Goal: Transaction & Acquisition: Purchase product/service

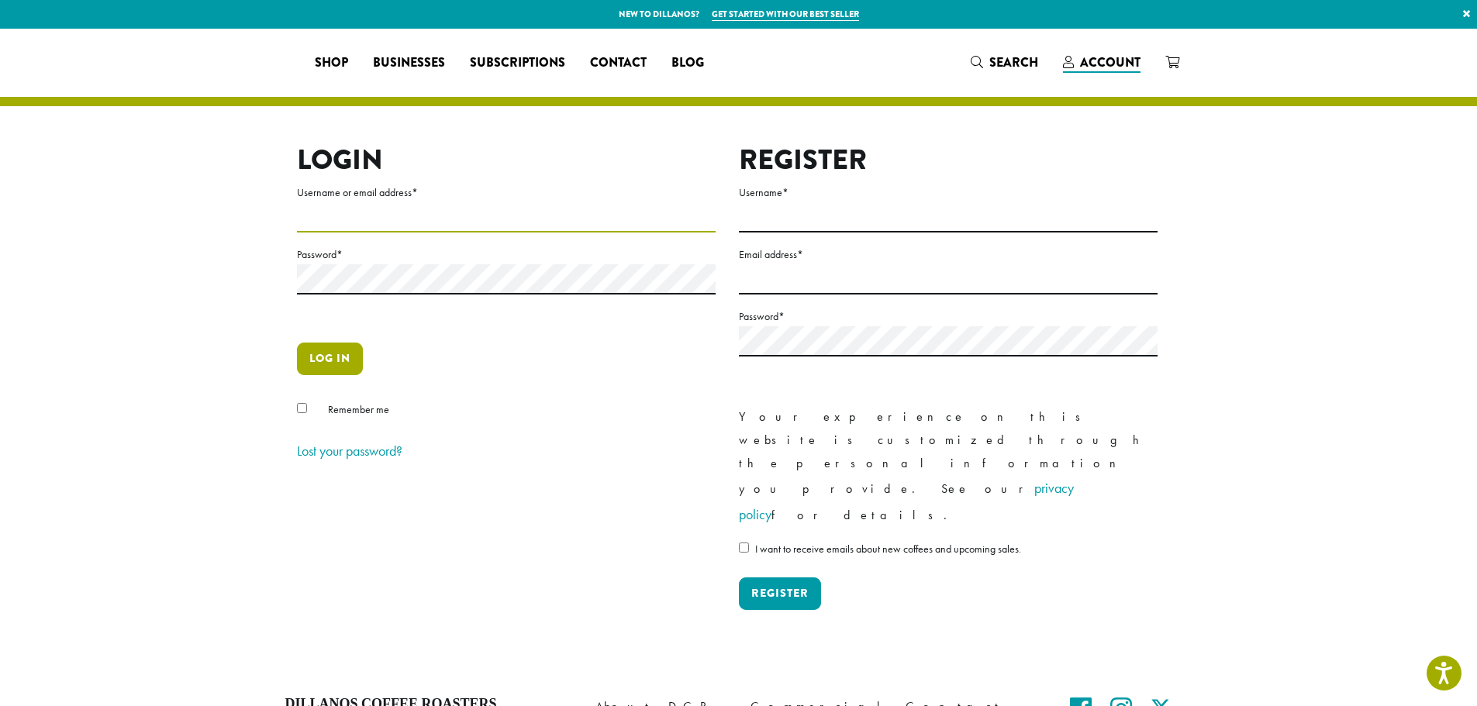
type input "**********"
click at [347, 350] on button "Log in" at bounding box center [330, 359] width 66 height 33
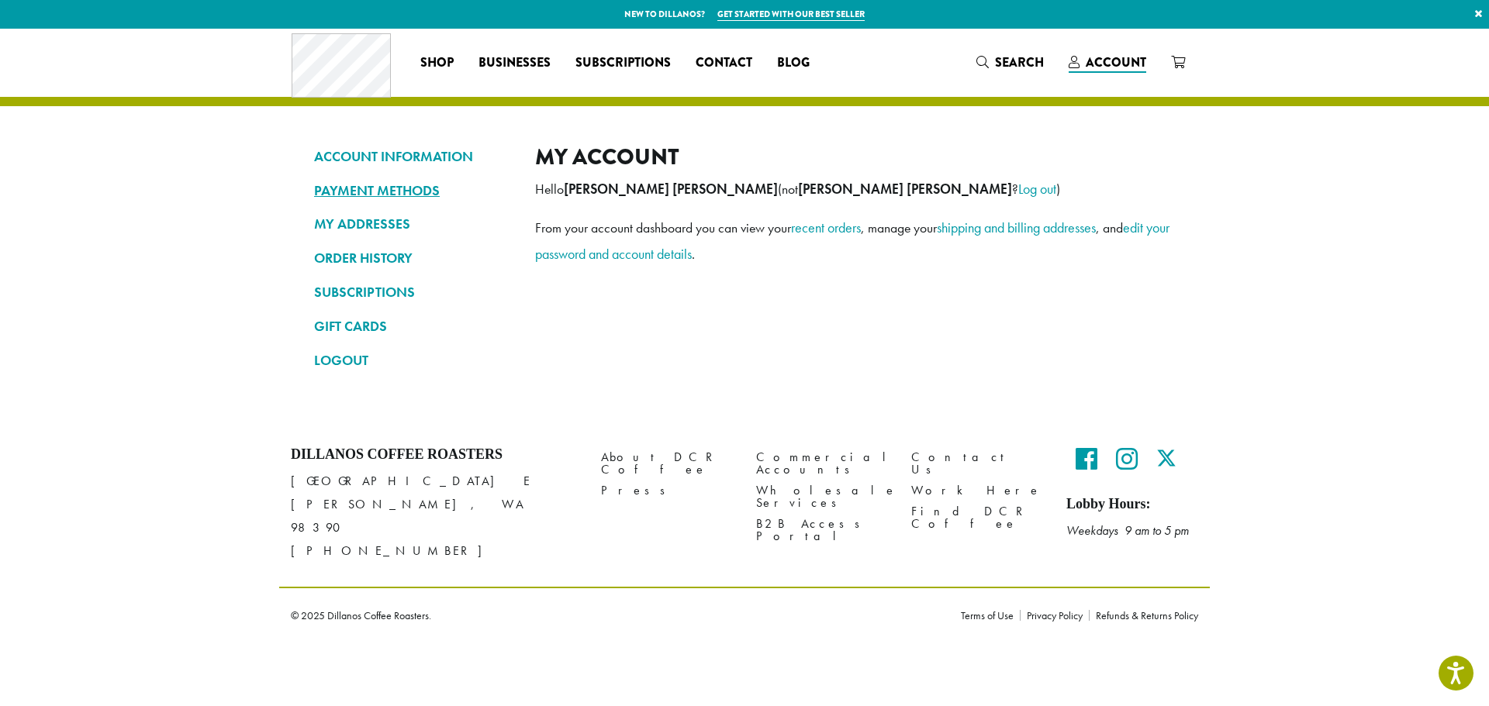
click at [430, 192] on link "PAYMENT METHODS" at bounding box center [413, 191] width 198 height 26
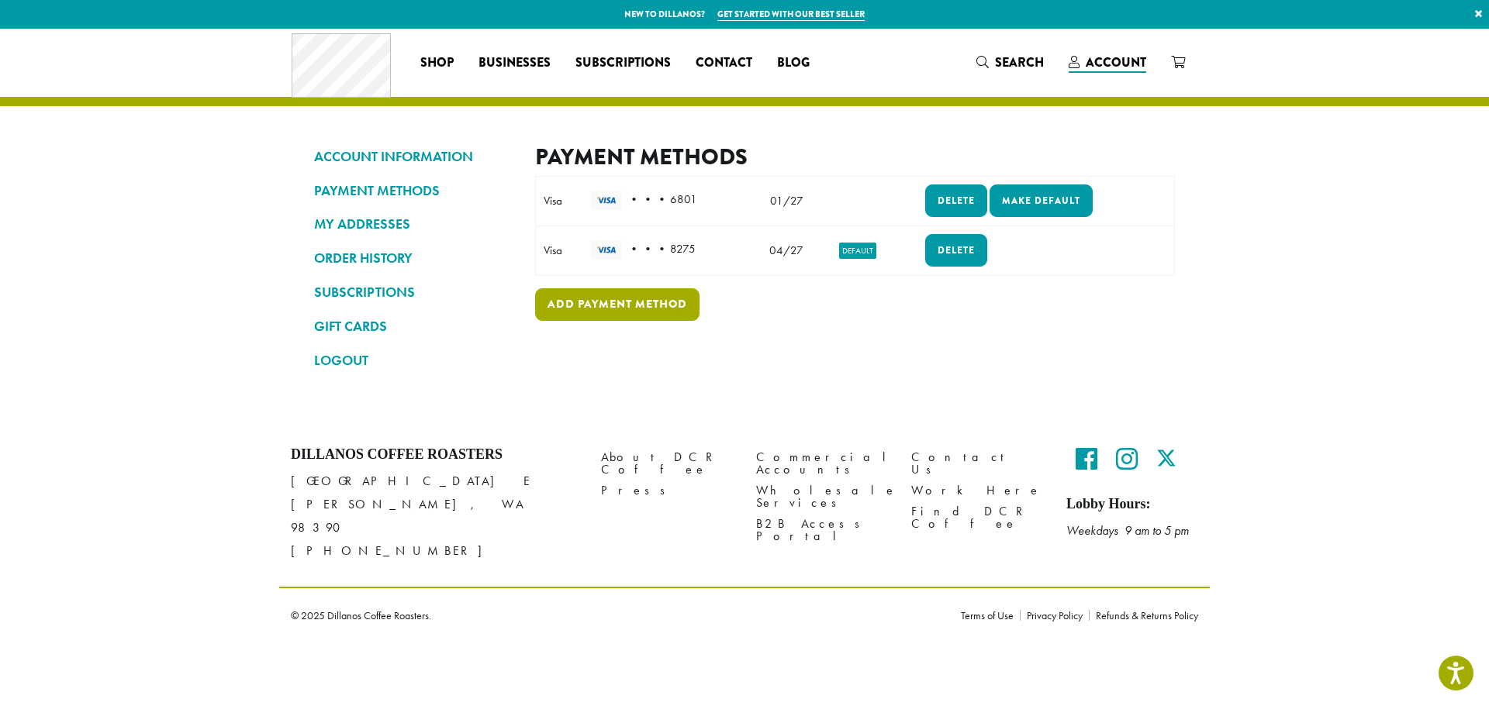
click at [662, 309] on link "Add payment method" at bounding box center [617, 304] width 164 height 33
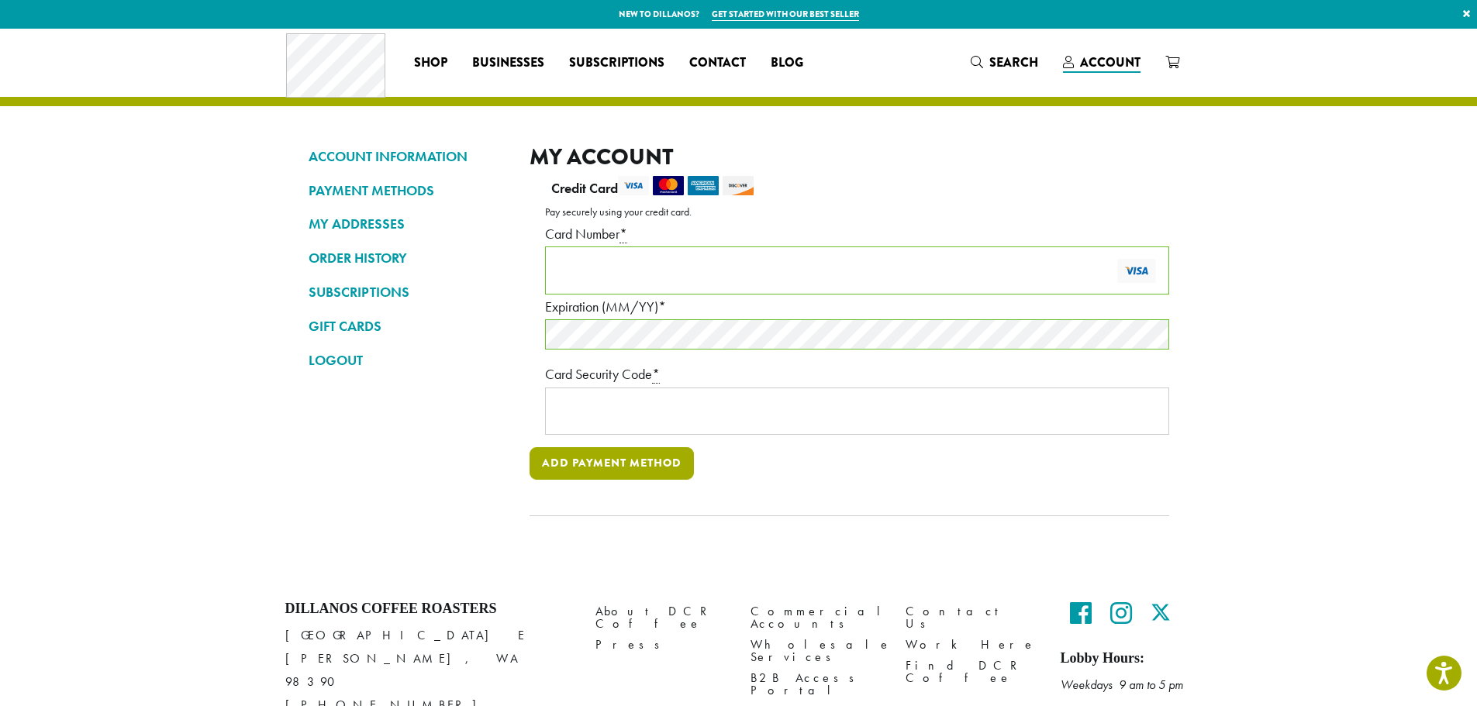
click at [646, 464] on button "Add payment method" at bounding box center [612, 463] width 164 height 33
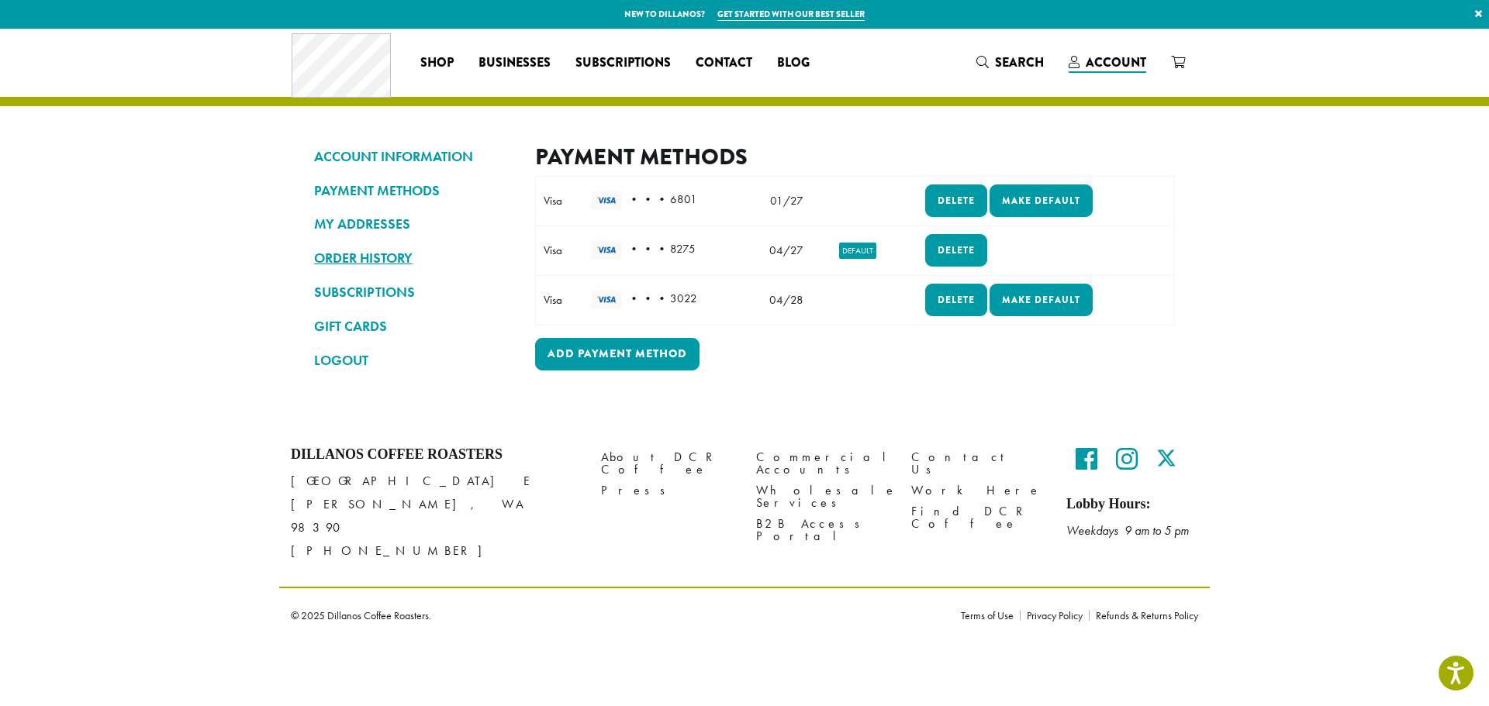
click at [402, 259] on link "ORDER HISTORY" at bounding box center [413, 258] width 198 height 26
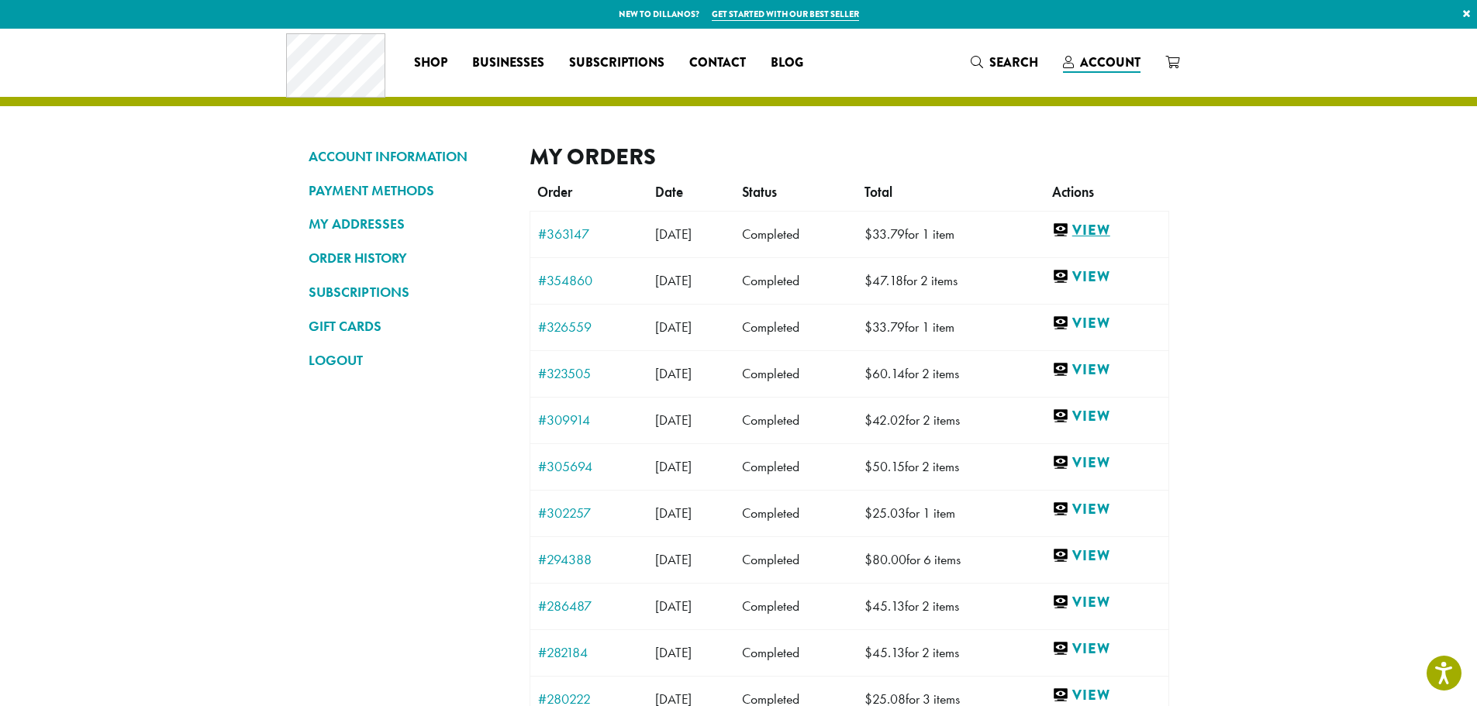
click at [1100, 227] on link "View" at bounding box center [1106, 230] width 109 height 19
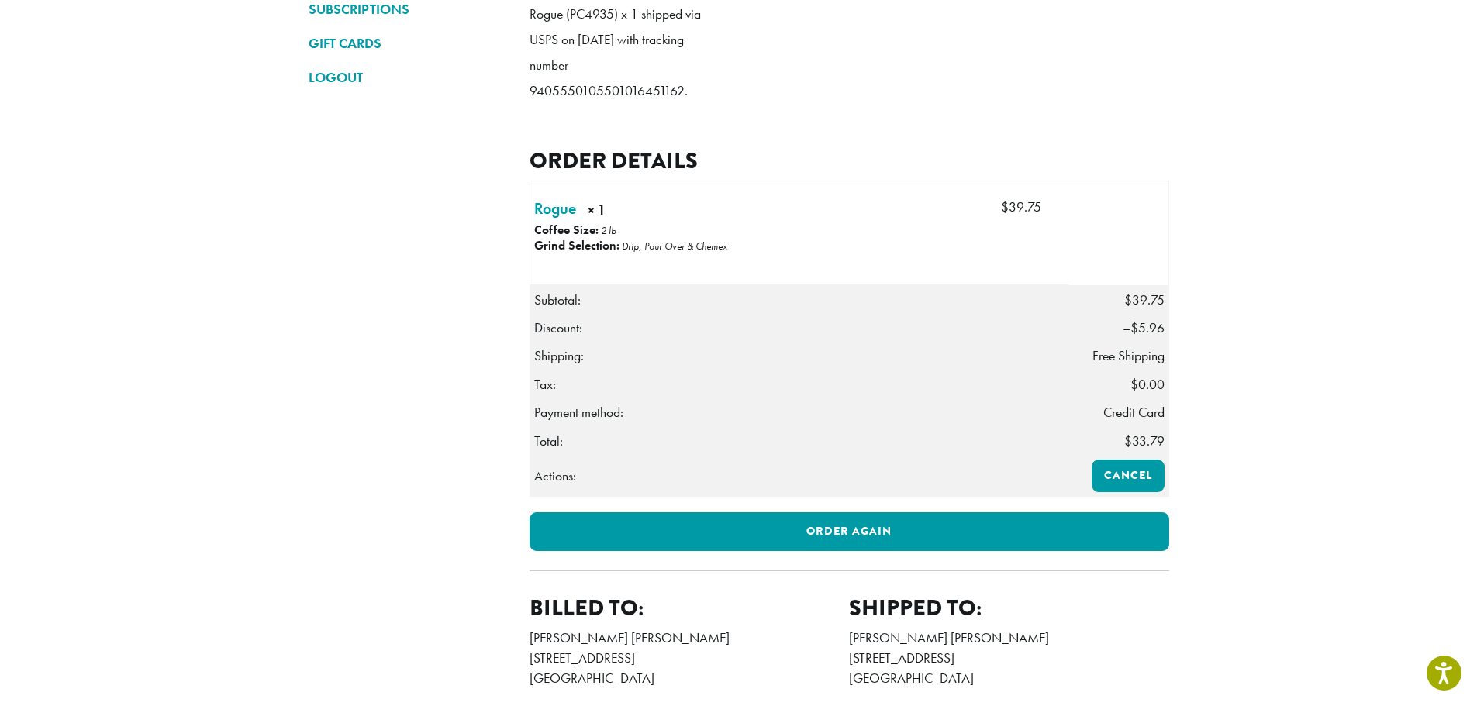
scroll to position [310, 0]
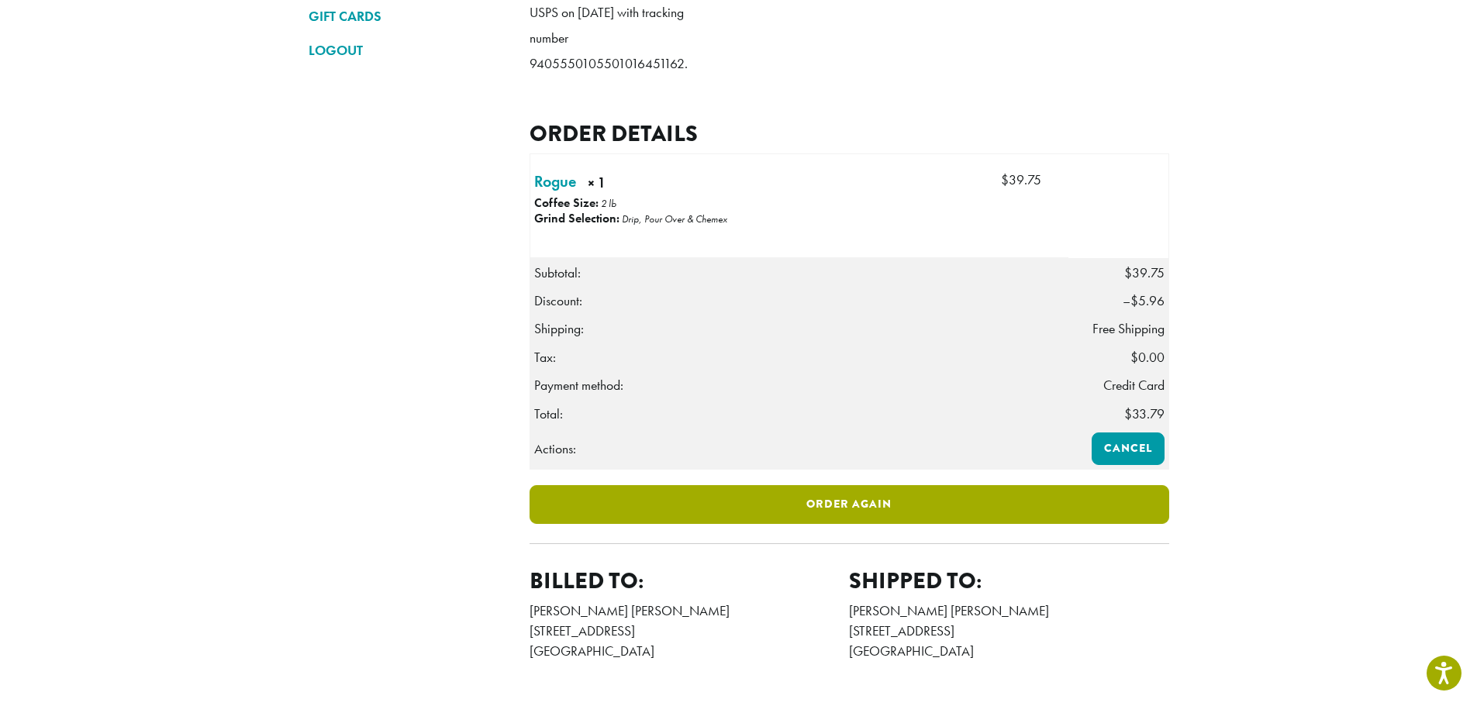
click at [899, 524] on link "Order again" at bounding box center [850, 504] width 640 height 39
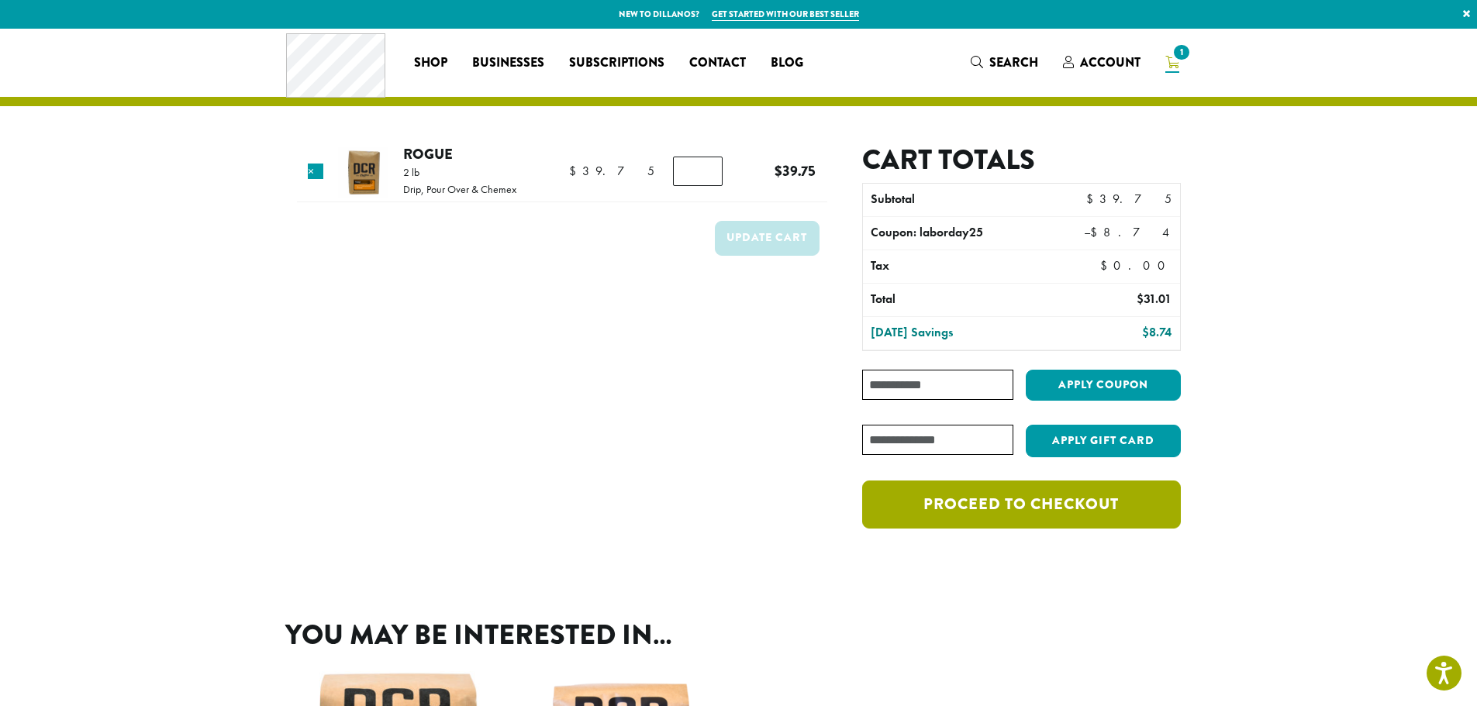
click at [974, 502] on link "Proceed to checkout" at bounding box center [1021, 505] width 318 height 48
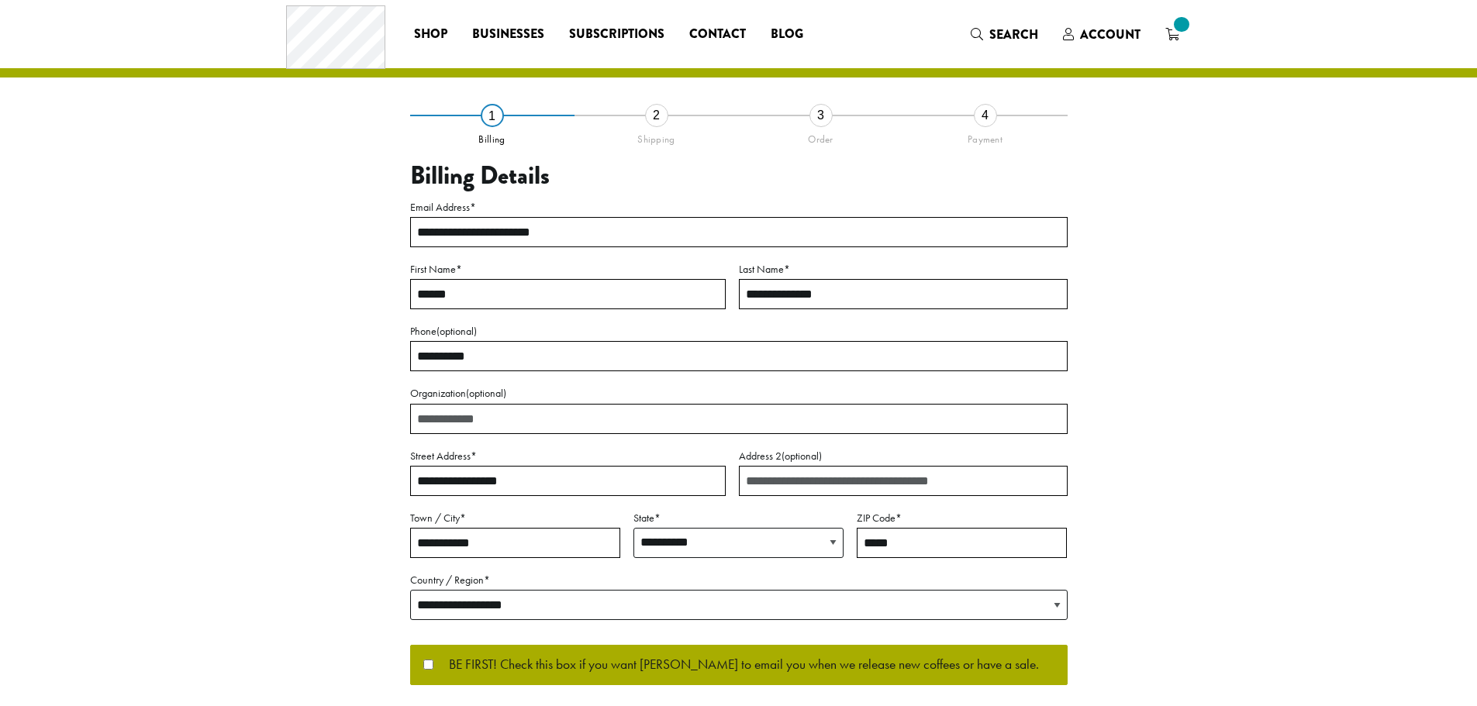
select select "**"
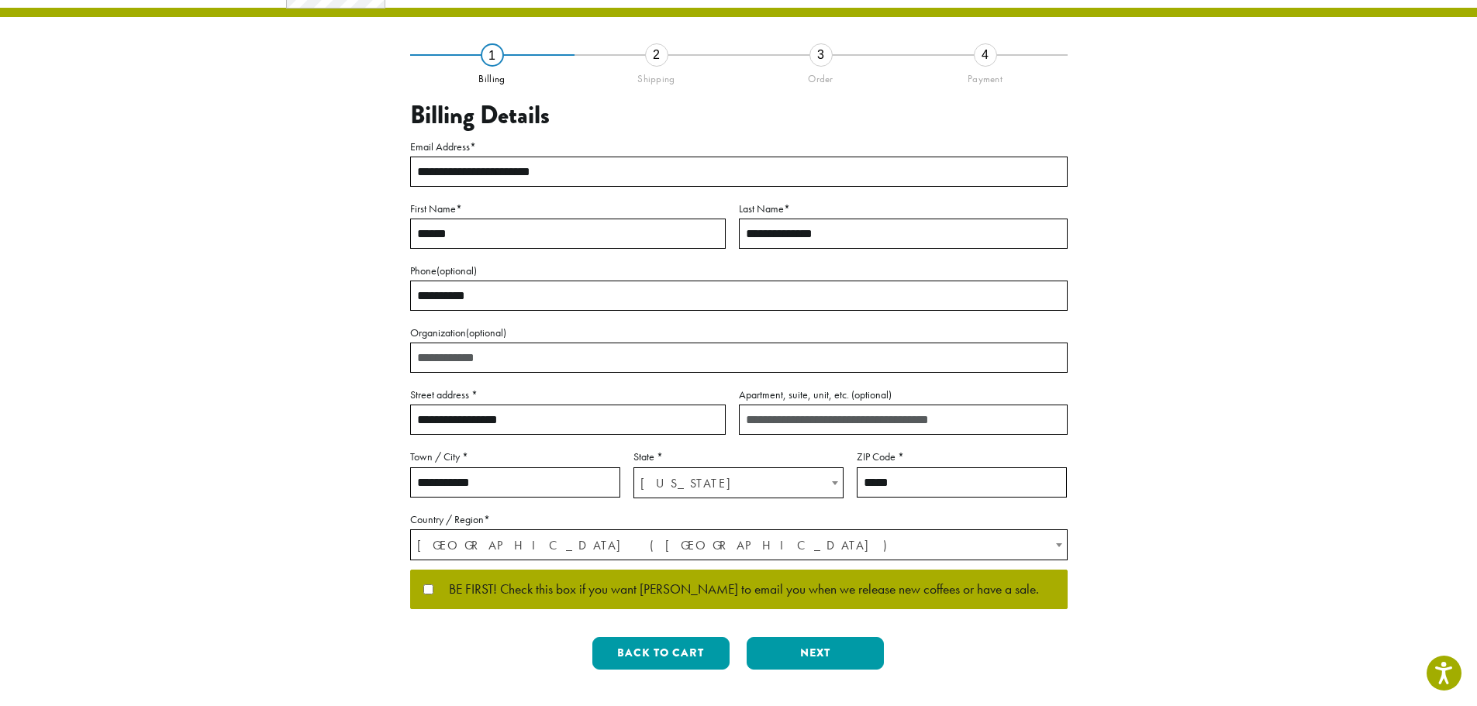
scroll to position [155, 0]
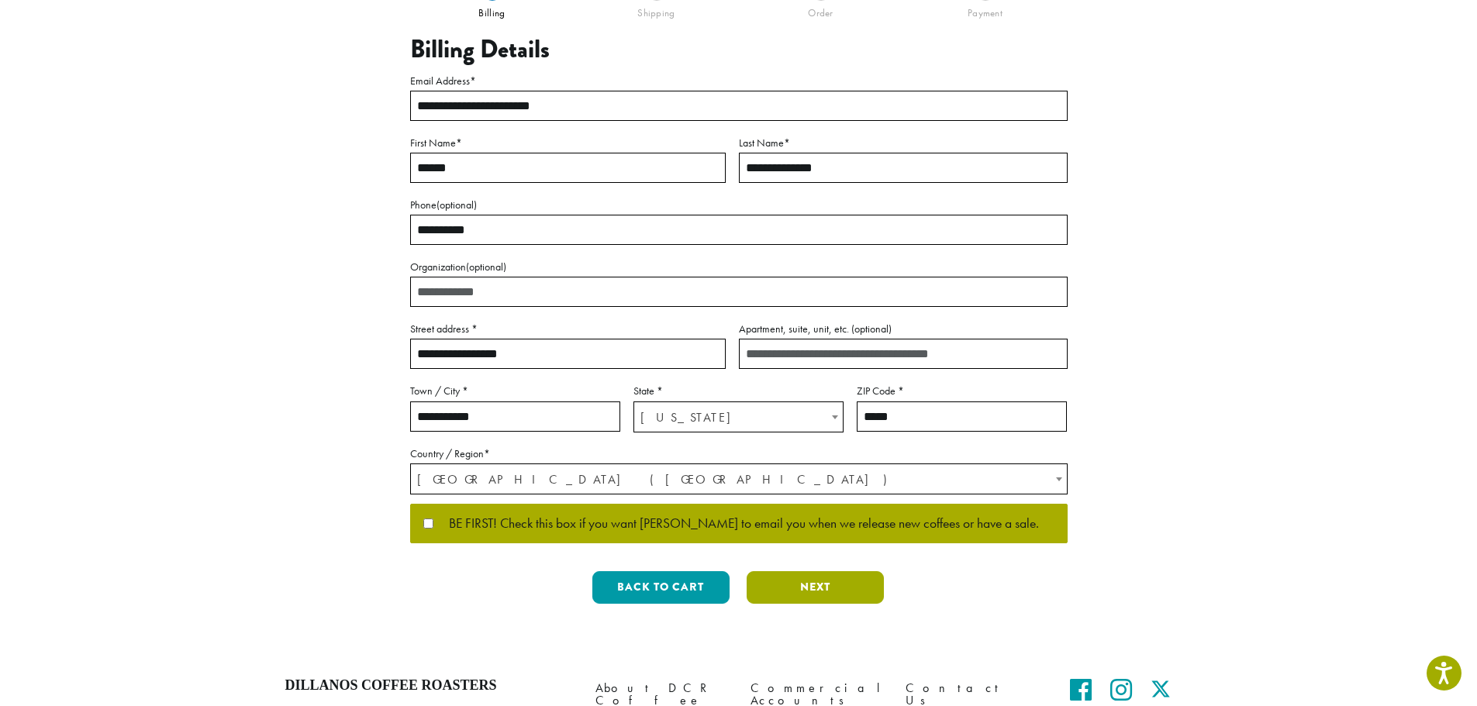
click at [809, 583] on button "Next" at bounding box center [815, 587] width 137 height 33
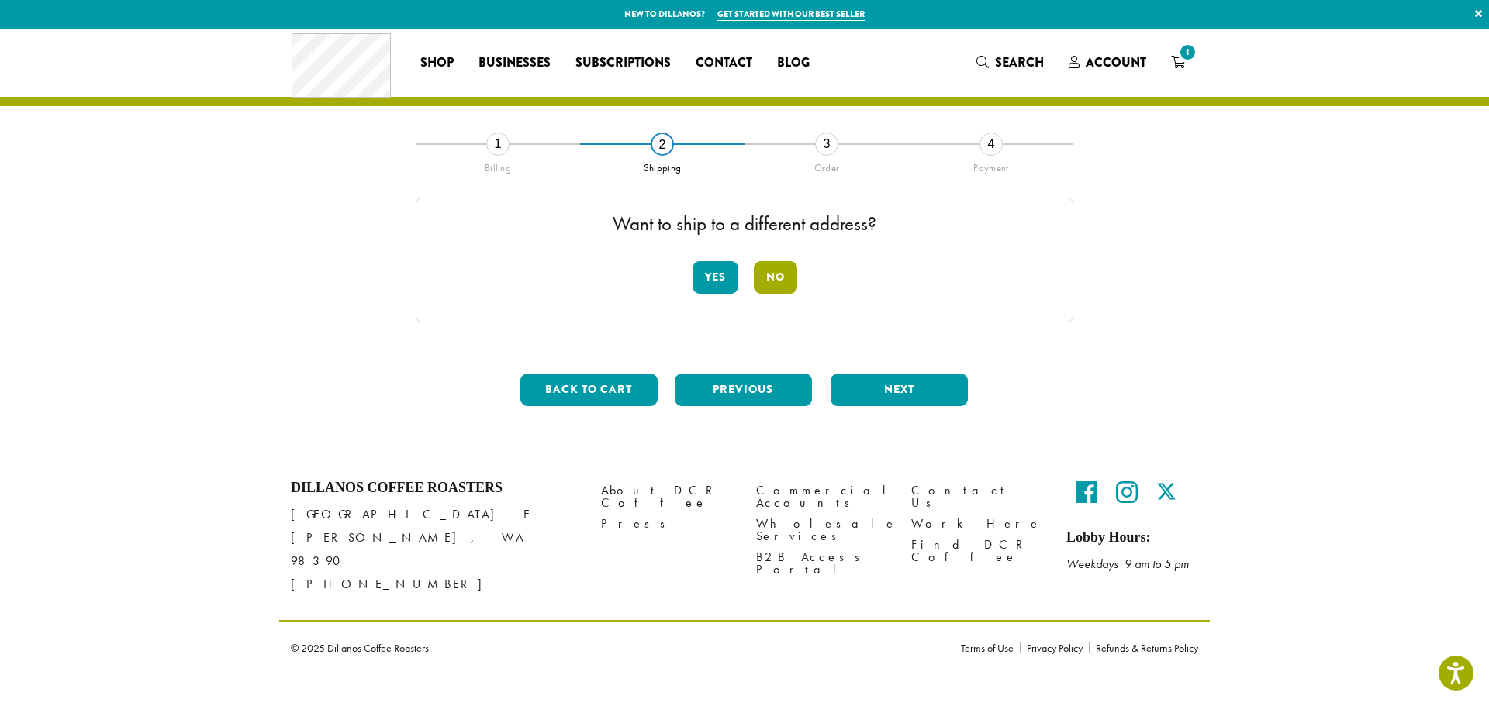
click at [778, 282] on button "No" at bounding box center [775, 277] width 43 height 33
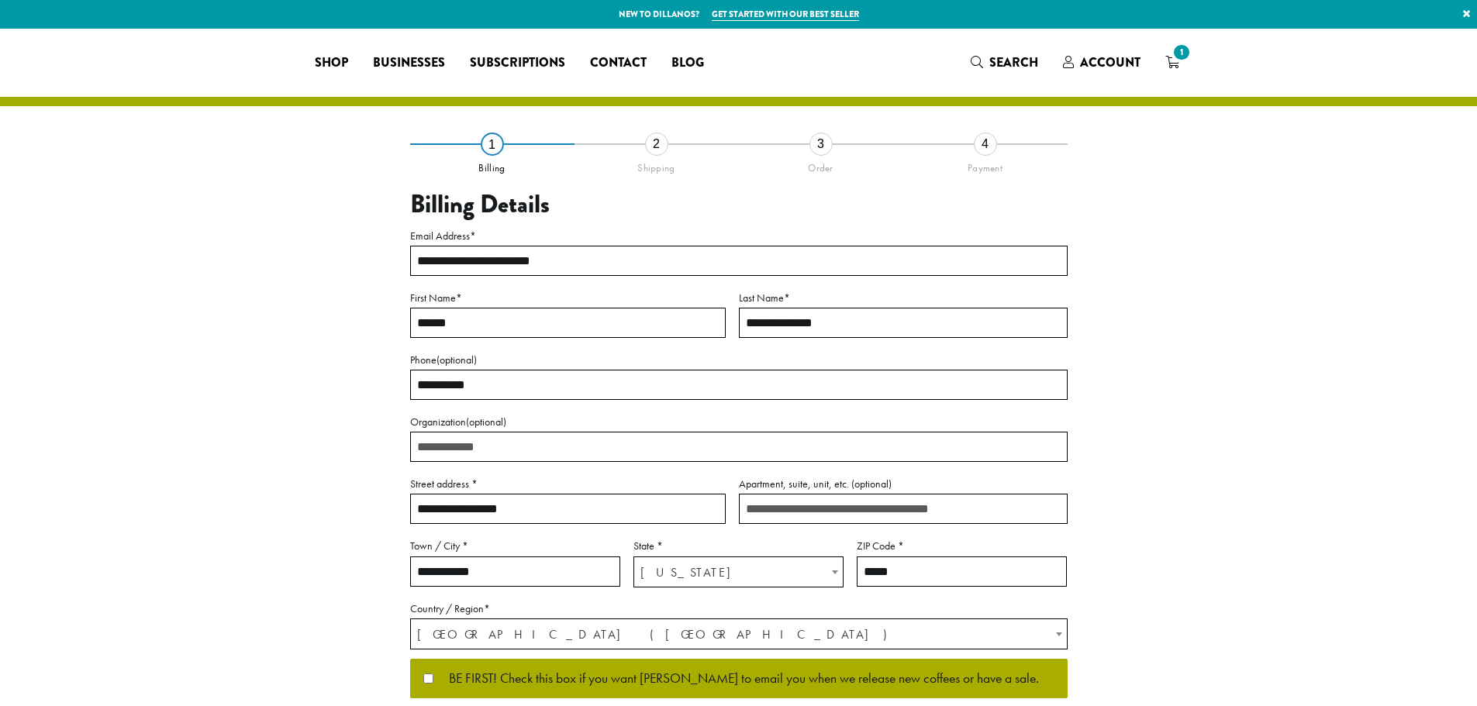
select select "**"
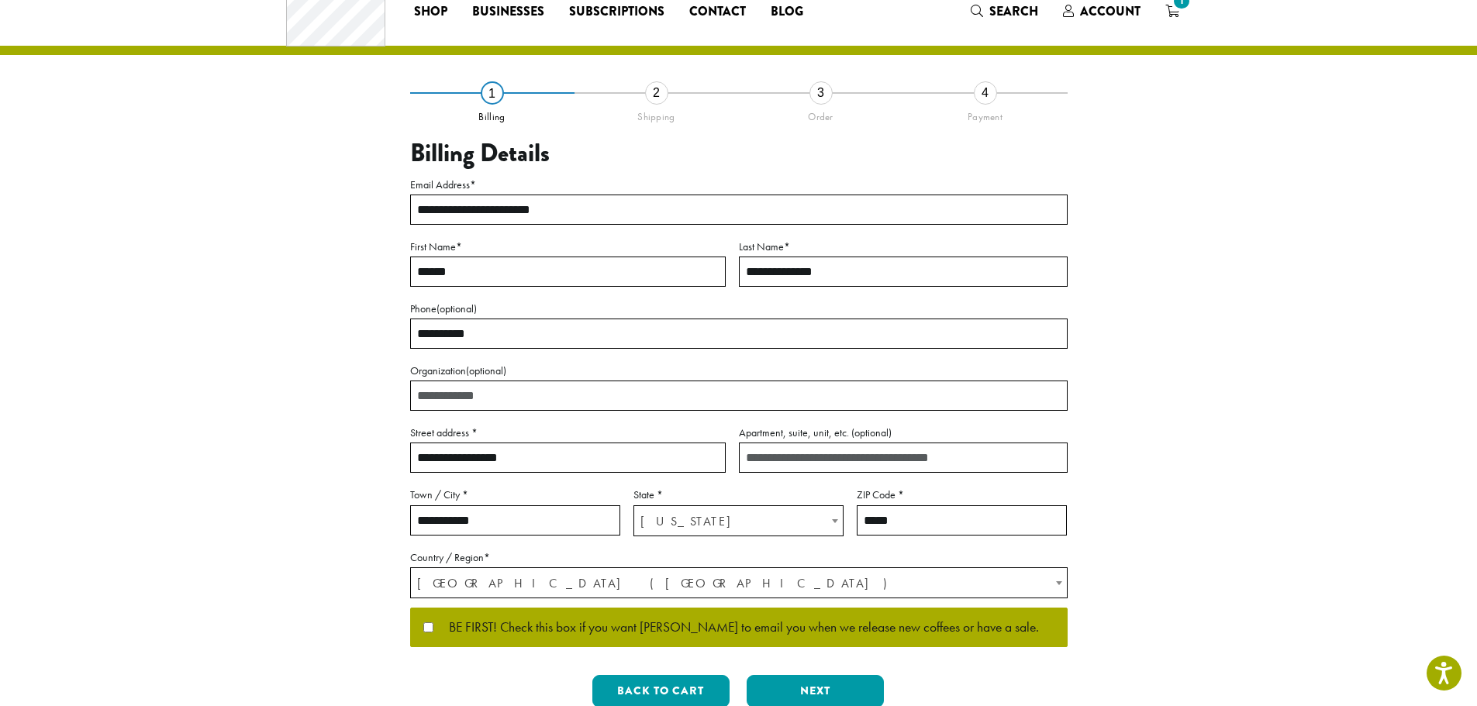
scroll to position [78, 0]
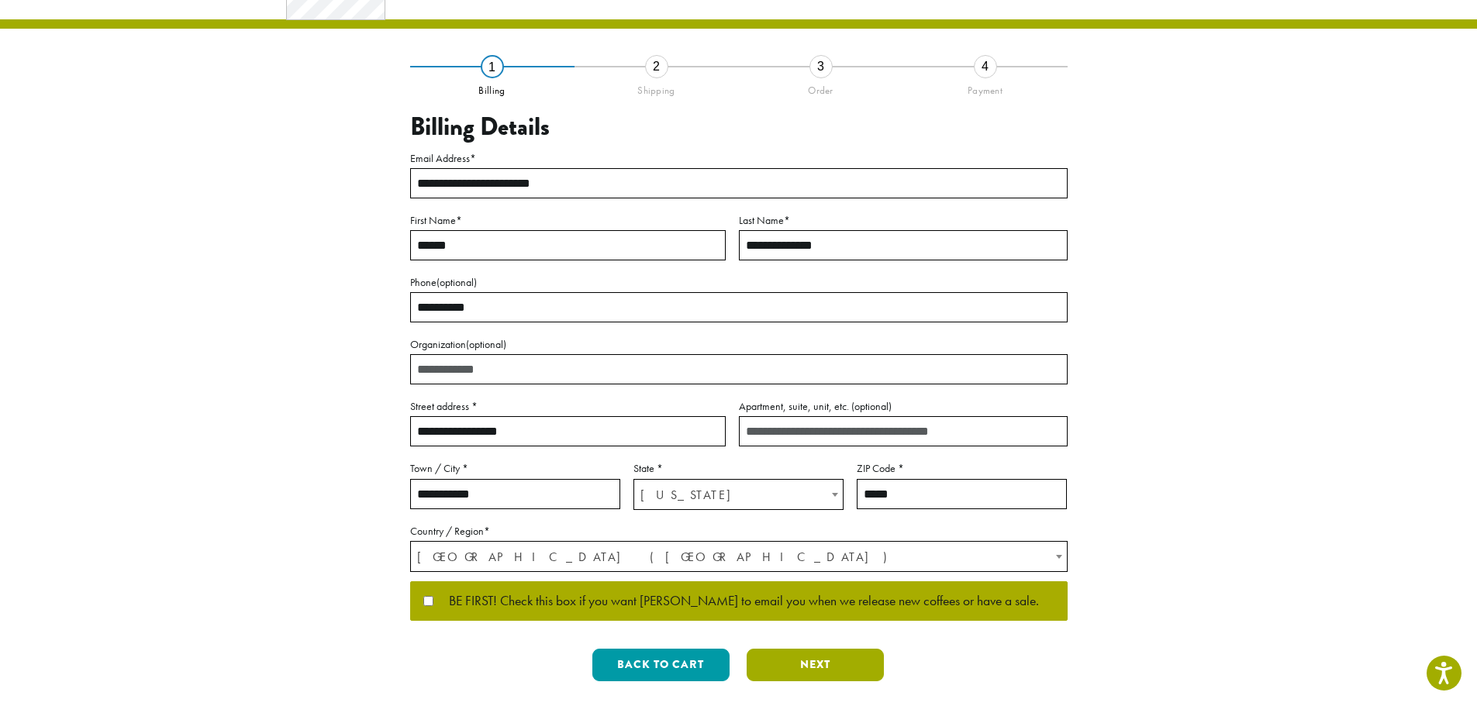
click at [807, 660] on button "Next" at bounding box center [815, 665] width 137 height 33
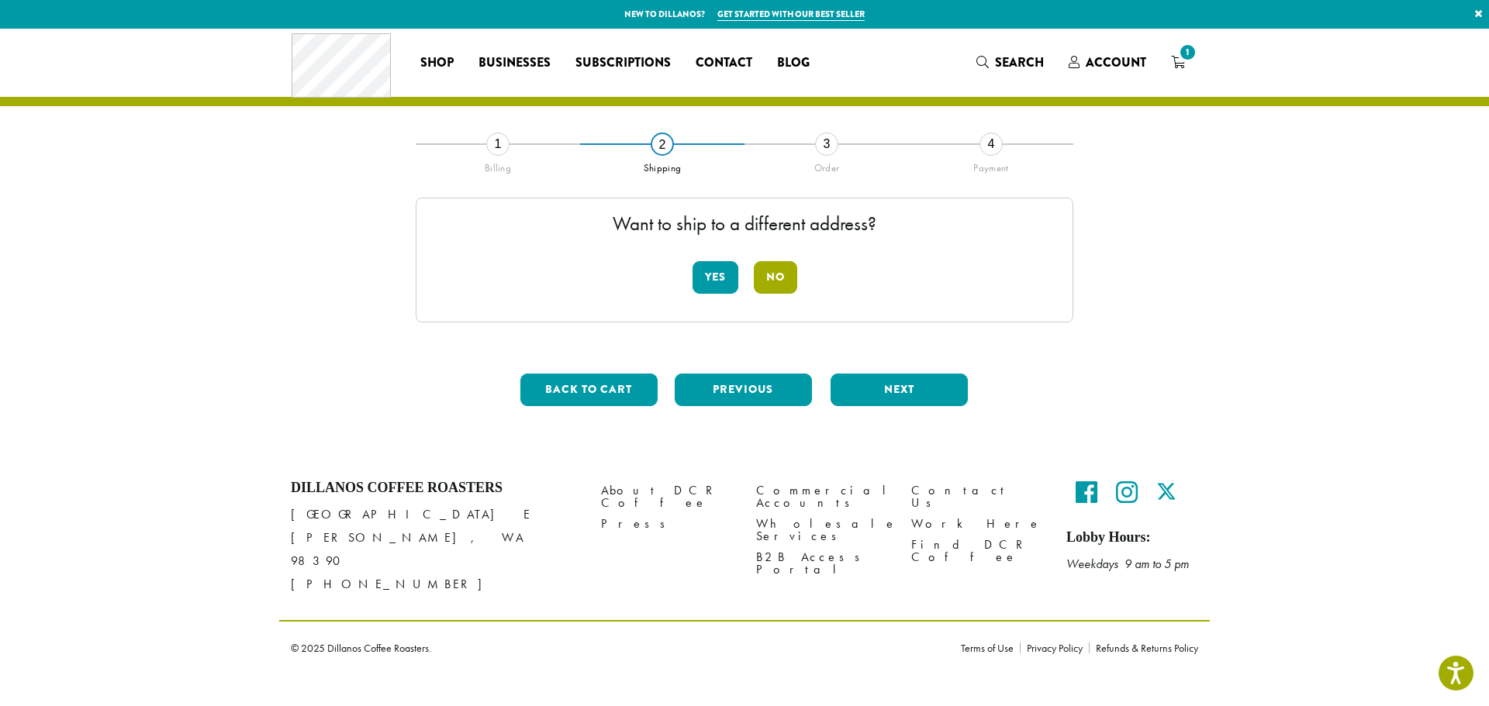
click at [765, 280] on button "No" at bounding box center [775, 277] width 43 height 33
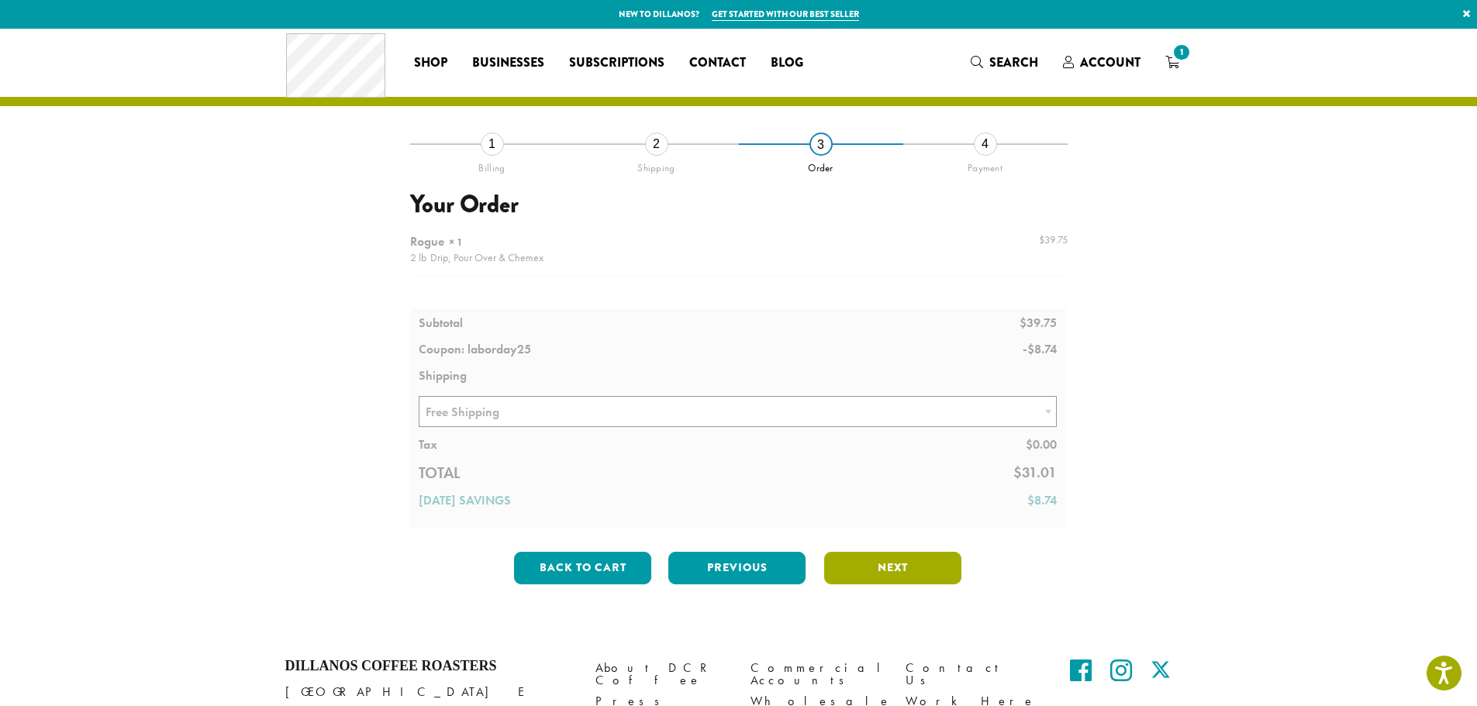
click at [889, 568] on button "Next" at bounding box center [892, 568] width 137 height 33
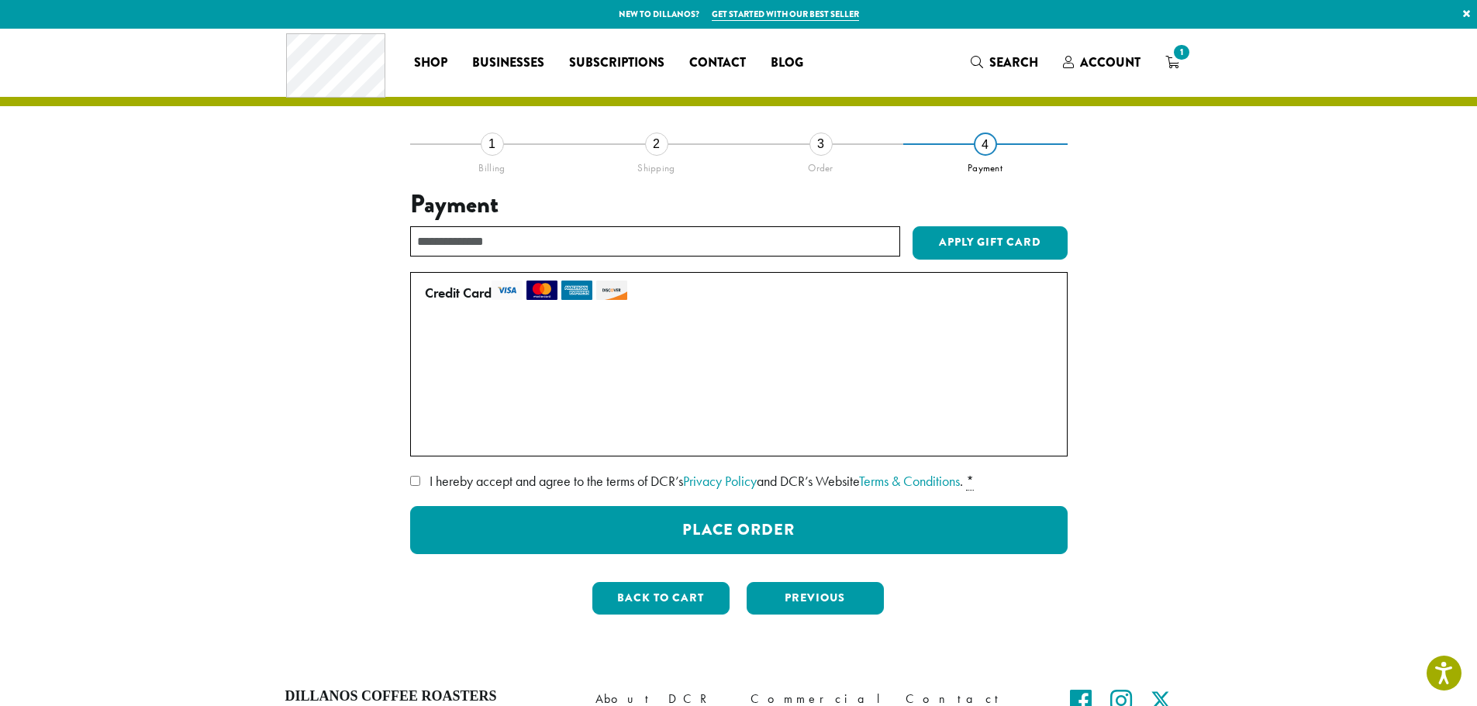
click at [433, 403] on label "• • • 3022 (expires 04/28)" at bounding box center [736, 403] width 622 height 25
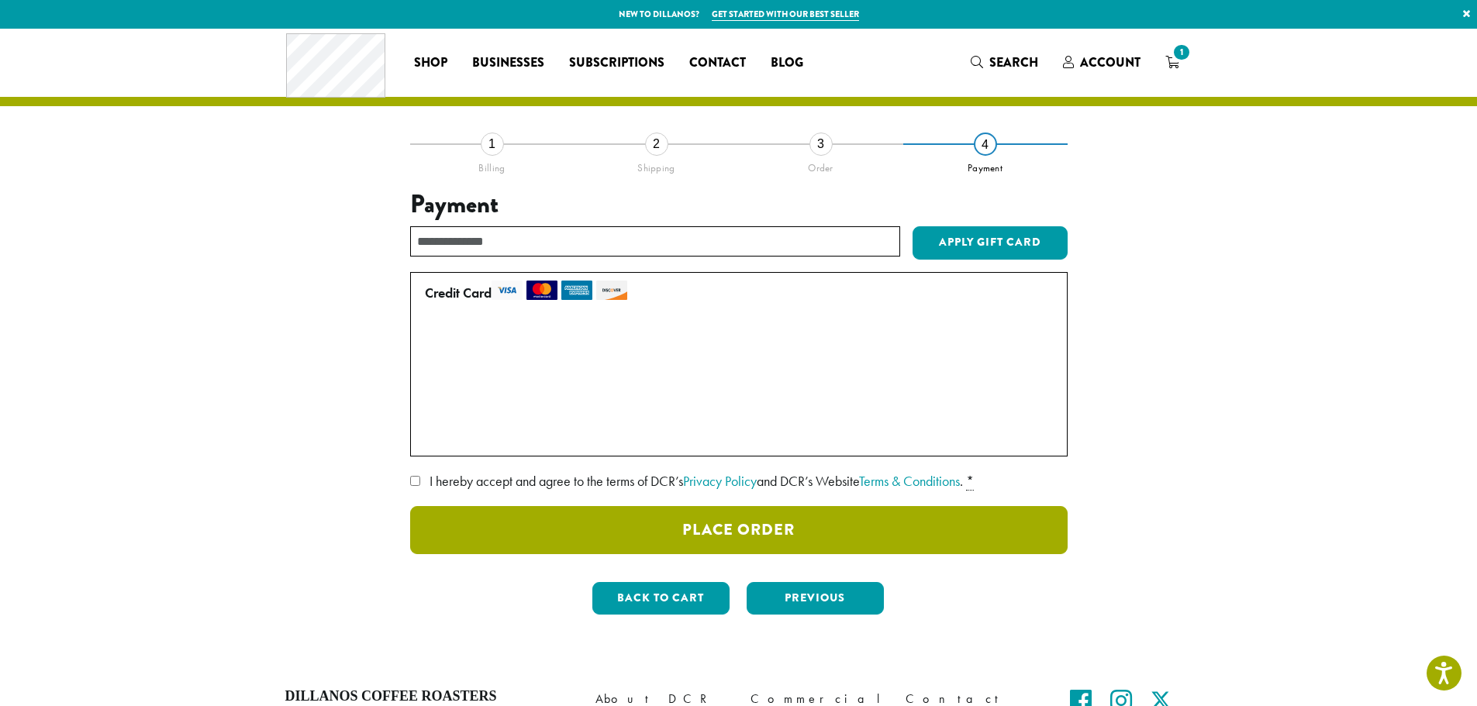
click at [744, 524] on button "Place Order" at bounding box center [739, 530] width 658 height 48
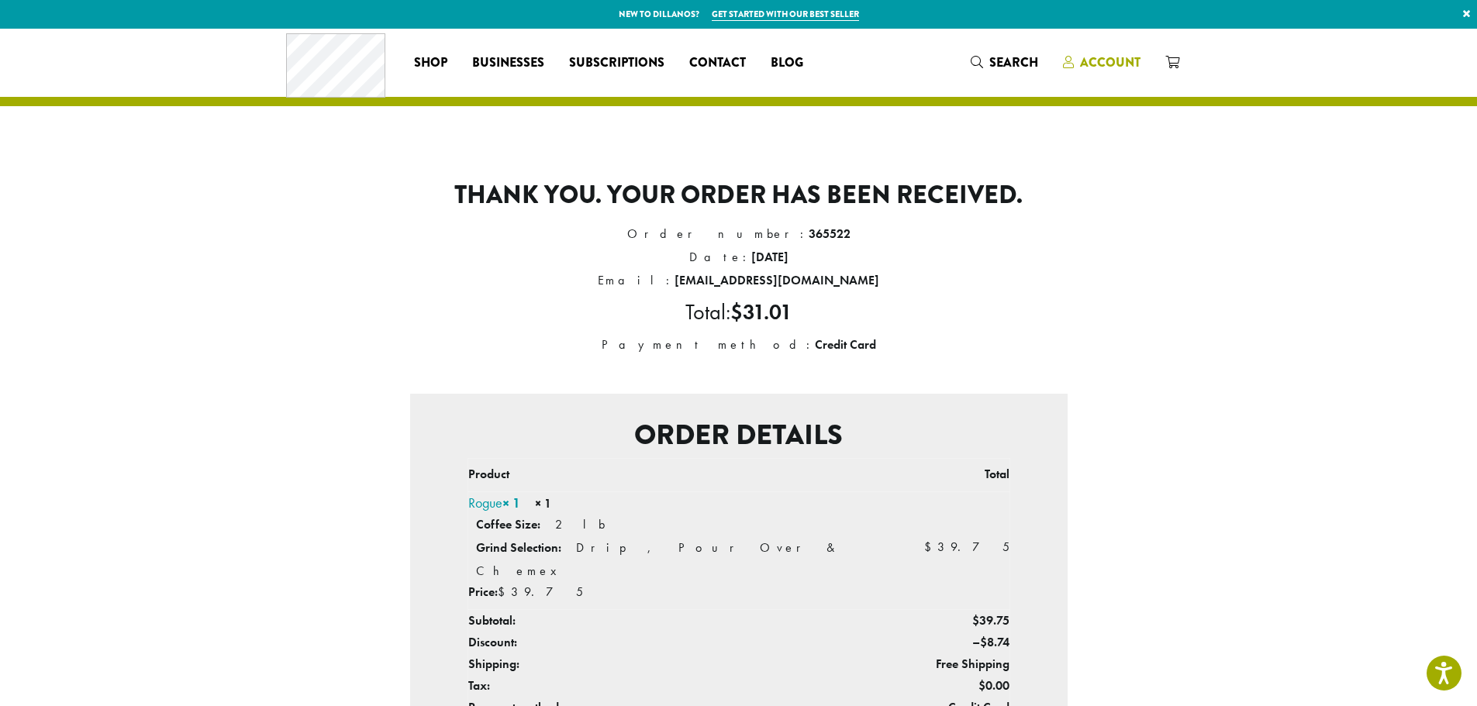
click at [1108, 70] on span "Account" at bounding box center [1110, 63] width 60 height 18
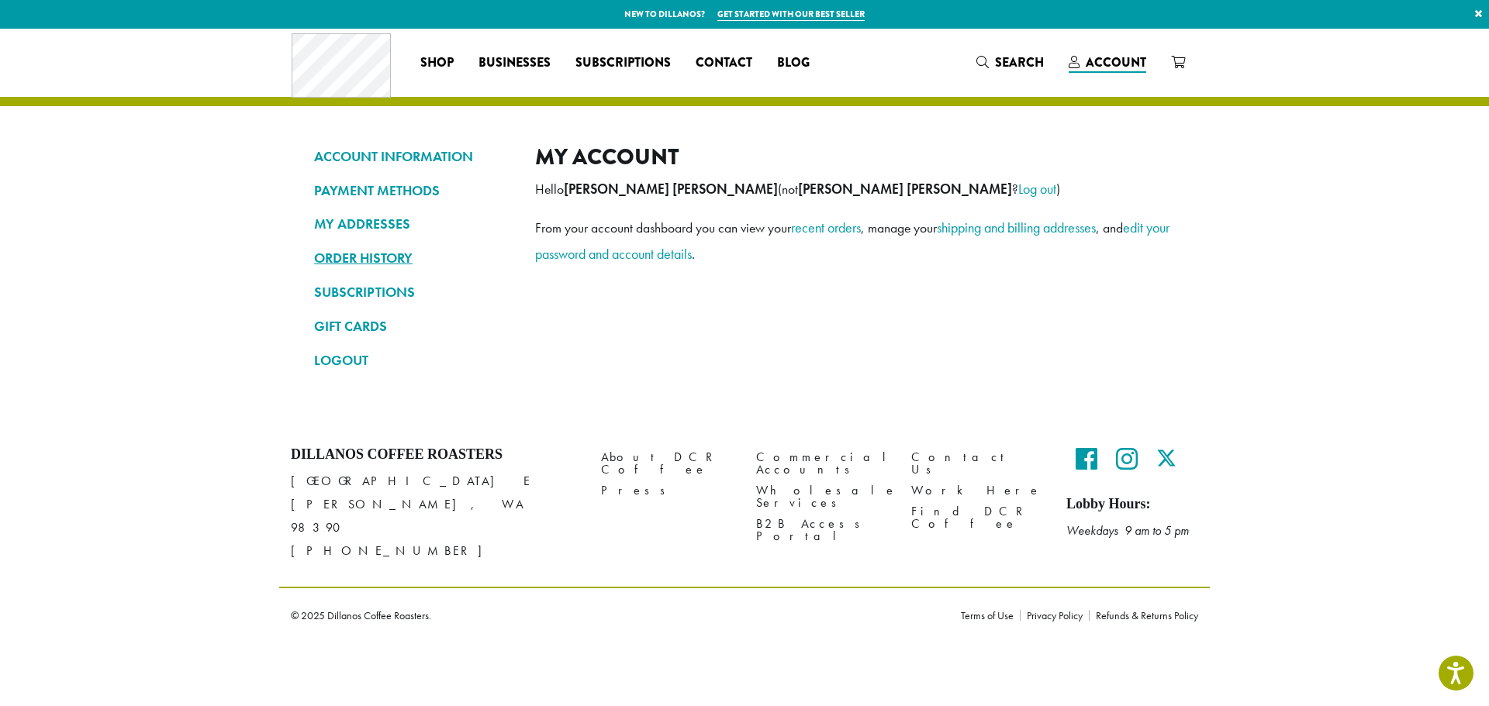
click at [403, 257] on link "ORDER HISTORY" at bounding box center [413, 258] width 198 height 26
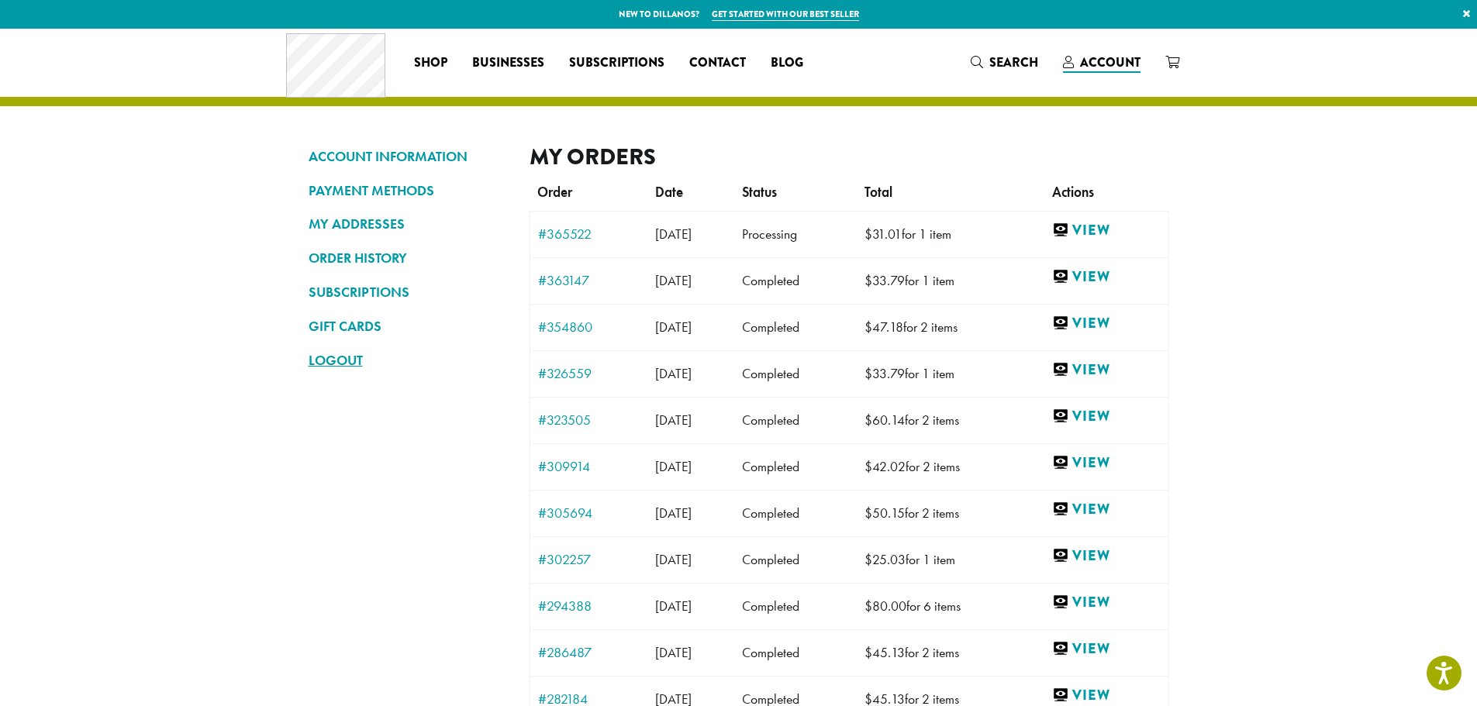
click at [340, 361] on link "LOGOUT" at bounding box center [408, 360] width 198 height 26
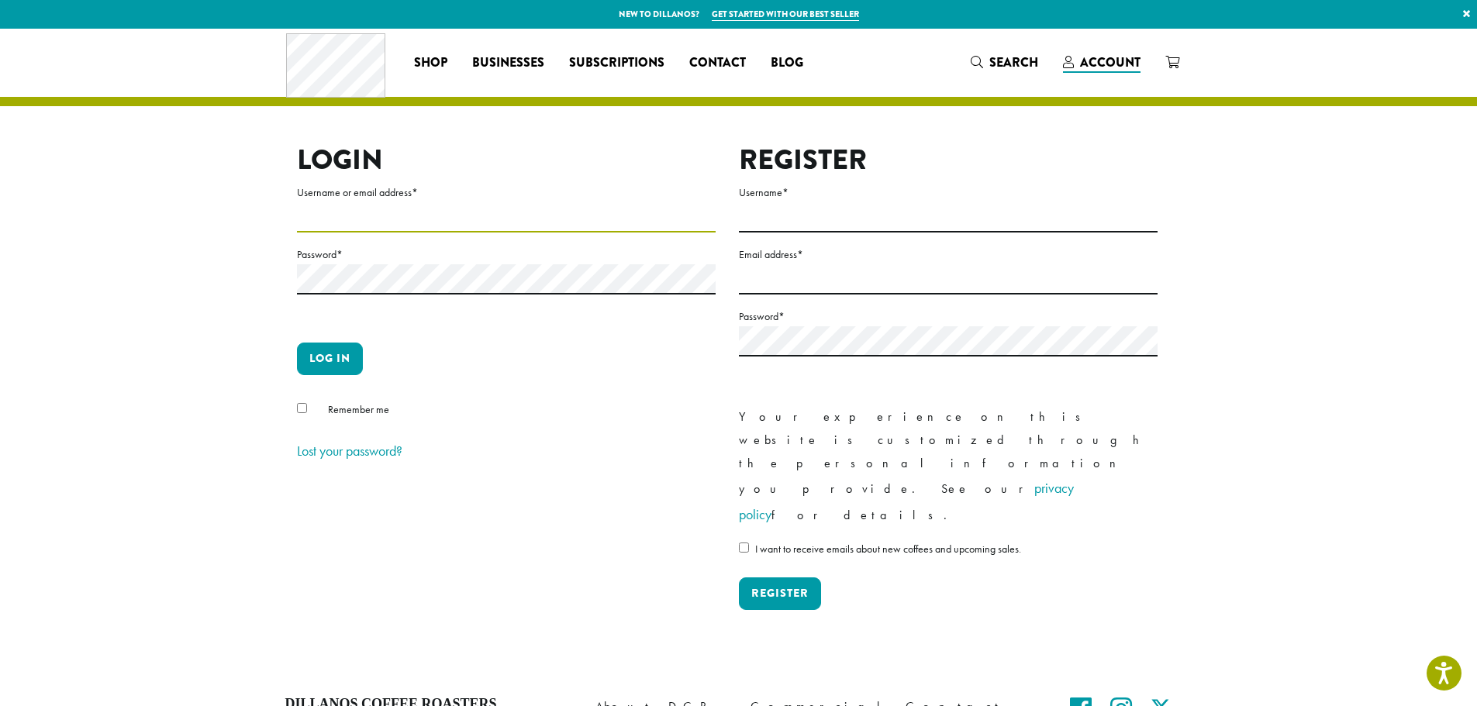
type input "**********"
click at [823, 16] on link "Get started with our best seller" at bounding box center [785, 14] width 147 height 13
